Goal: Information Seeking & Learning: Check status

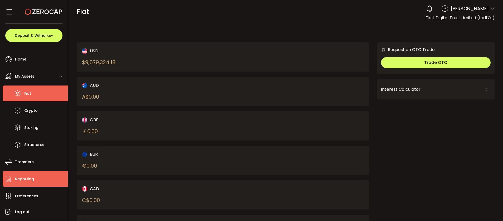
click at [38, 181] on li "Reporting" at bounding box center [35, 179] width 65 height 16
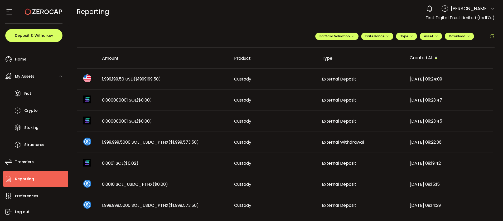
click at [111, 78] on span "1,999,199.50 USD ($1999199.50)" at bounding box center [131, 79] width 59 height 6
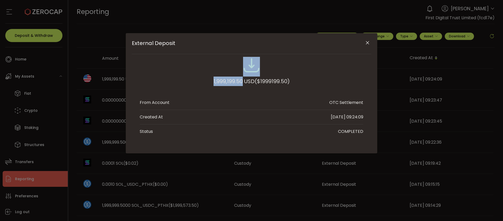
drag, startPoint x: 210, startPoint y: 79, endPoint x: 241, endPoint y: 81, distance: 30.7
click at [241, 81] on div "1,999,199.50 USD ($1999199.50)" at bounding box center [252, 74] width 224 height 35
click at [226, 79] on div "1,999,199.50 USD ($1999199.50)" at bounding box center [252, 81] width 76 height 9
click at [430, 112] on div "External Deposit 1,999,199.50 USD ($1999199.50) From Account OTC Settlement Cre…" at bounding box center [251, 110] width 503 height 221
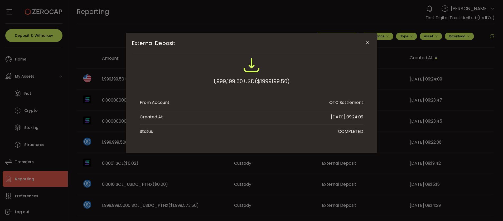
drag, startPoint x: 368, startPoint y: 45, endPoint x: 370, endPoint y: 46, distance: 3.2
click at [368, 44] on icon "Close" at bounding box center [367, 42] width 5 height 5
